Goal: Navigation & Orientation: Find specific page/section

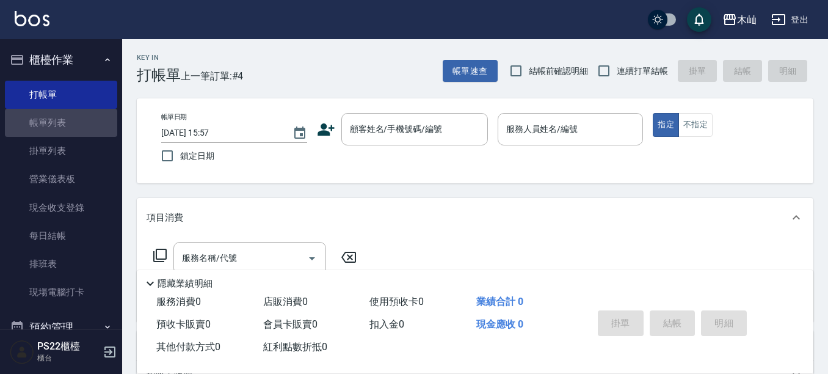
click at [63, 127] on link "帳單列表" at bounding box center [61, 123] width 112 height 28
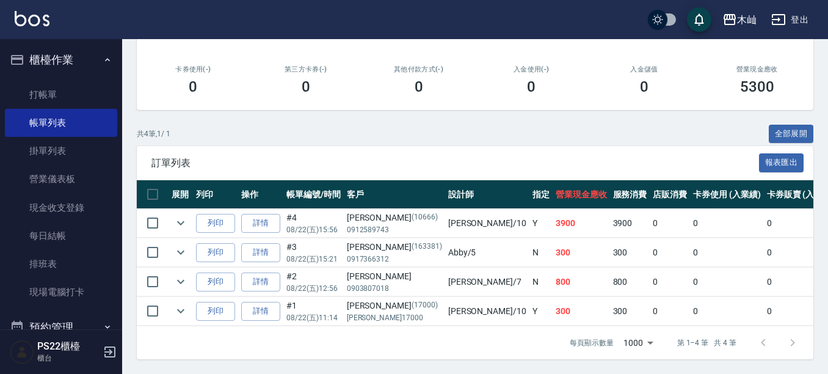
scroll to position [208, 0]
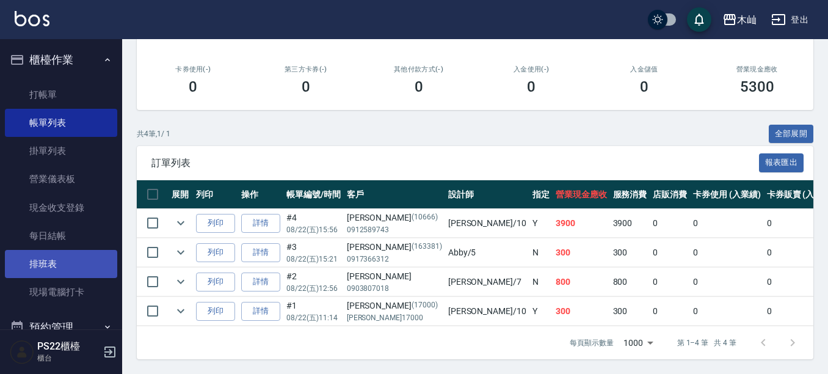
click at [62, 261] on link "排班表" at bounding box center [61, 264] width 112 height 28
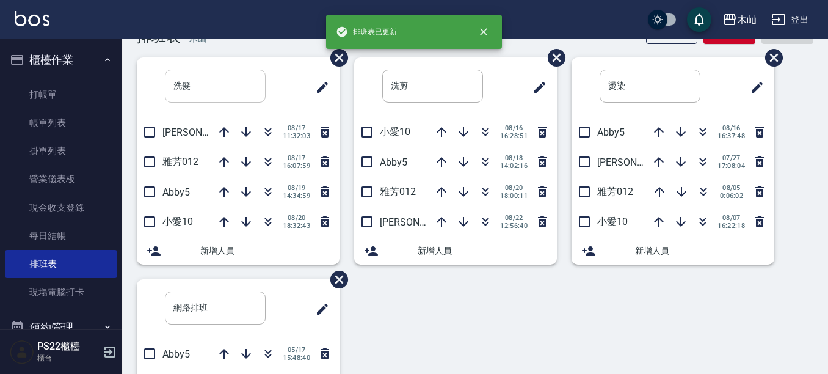
scroll to position [61, 0]
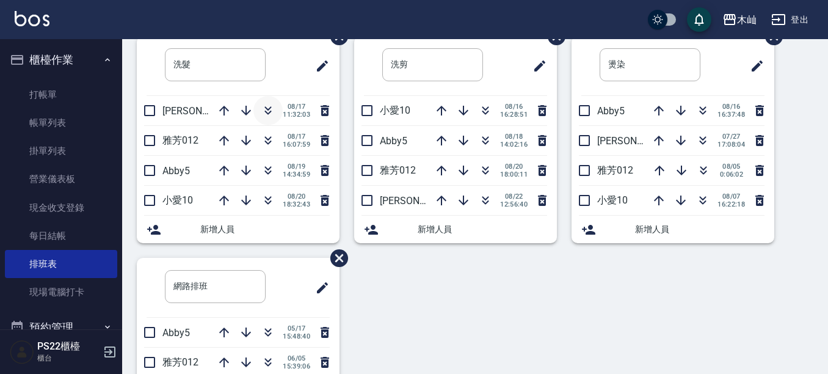
click at [262, 113] on icon "button" at bounding box center [268, 110] width 15 height 15
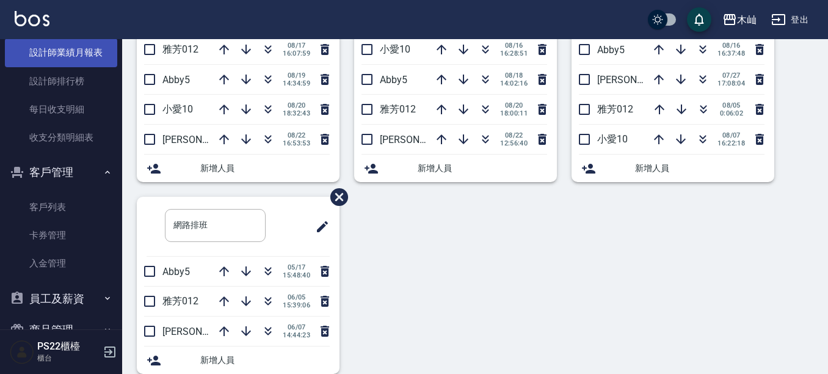
scroll to position [417, 0]
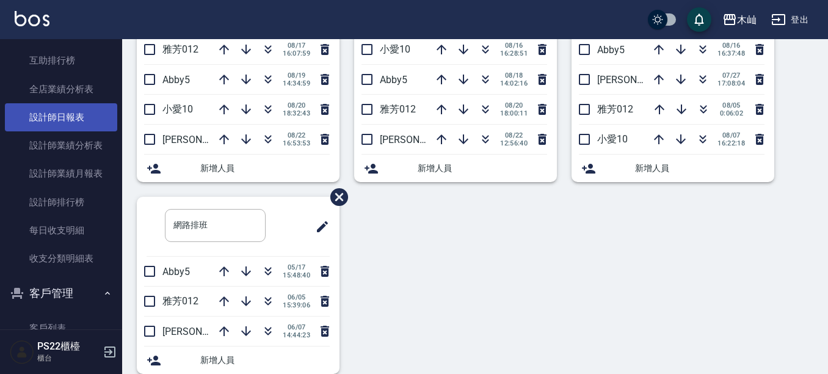
click at [78, 115] on link "設計師日報表" at bounding box center [61, 117] width 112 height 28
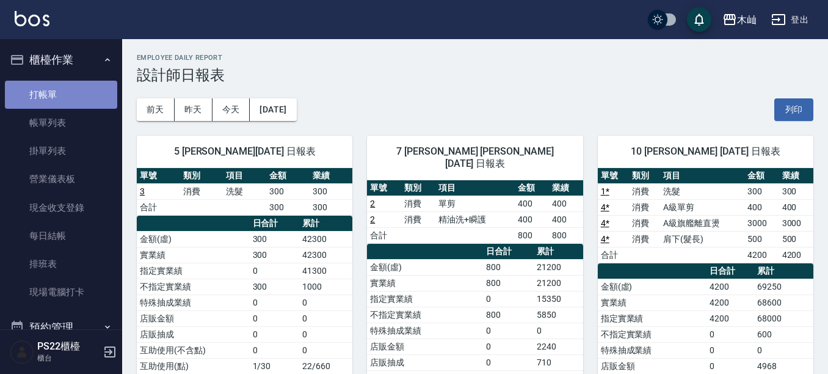
click at [86, 94] on link "打帳單" at bounding box center [61, 95] width 112 height 28
